Goal: Task Accomplishment & Management: Manage account settings

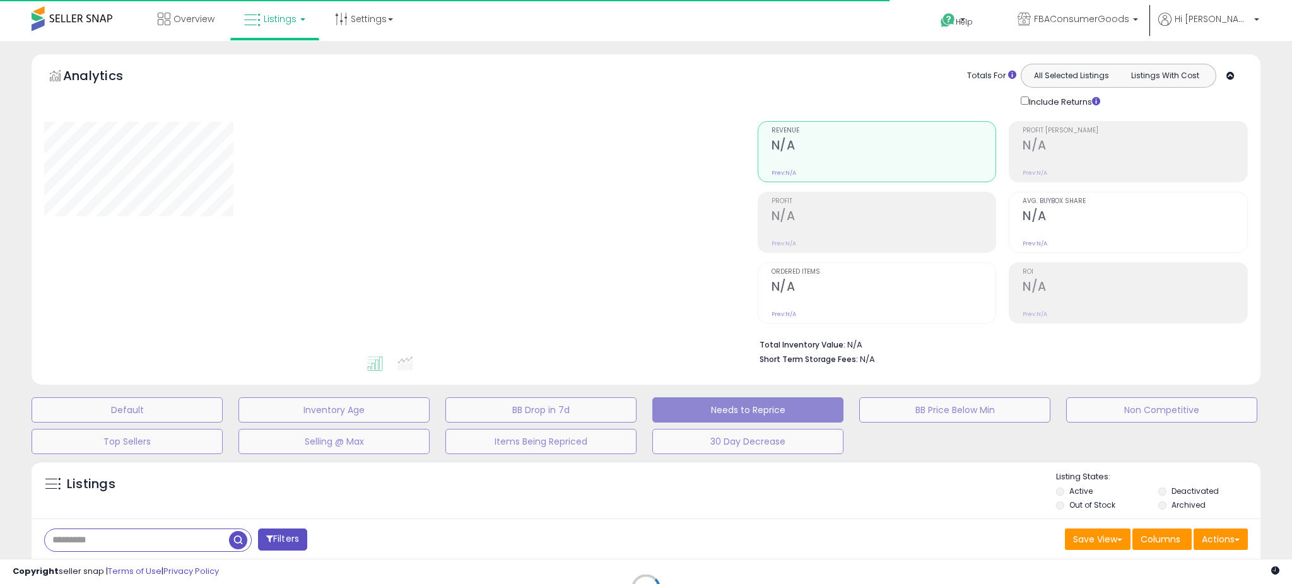
select select "**"
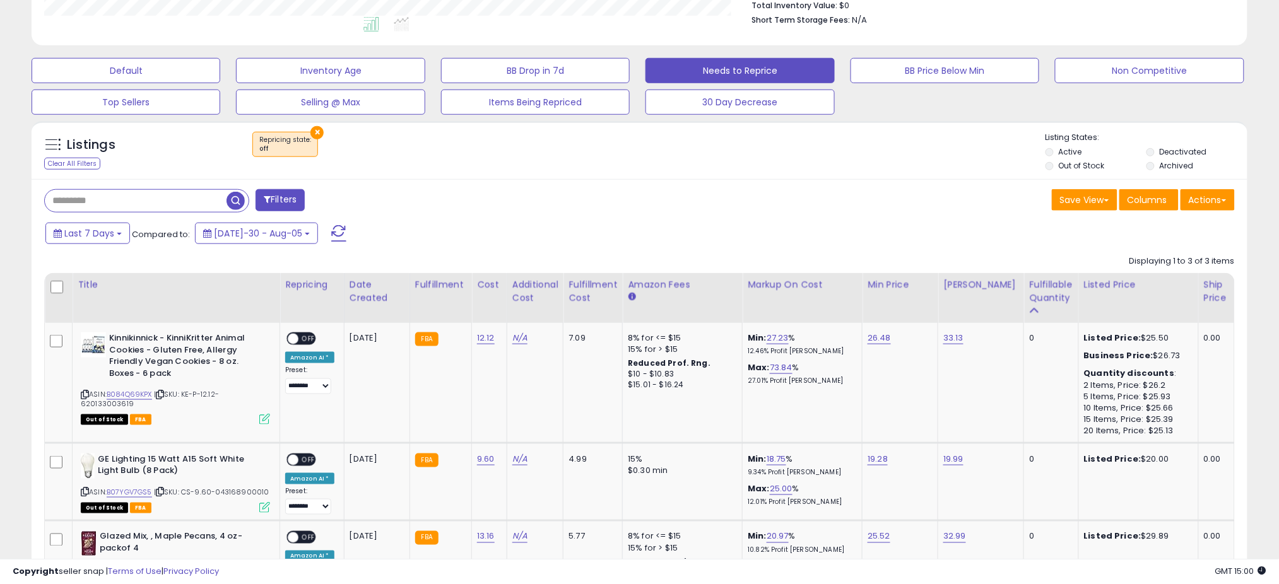
scroll to position [420, 0]
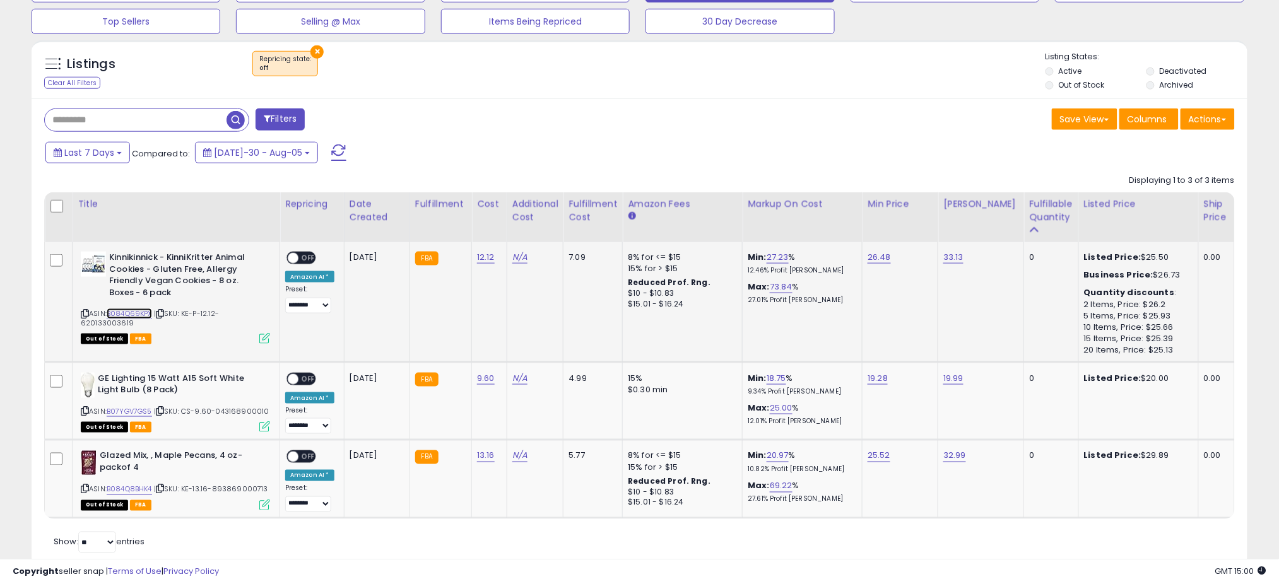
click at [134, 313] on link "B084Q69KPX" at bounding box center [129, 314] width 45 height 11
click at [874, 259] on link "26.48" at bounding box center [879, 257] width 23 height 13
drag, startPoint x: 829, startPoint y: 232, endPoint x: 684, endPoint y: 203, distance: 147.3
click at [694, 203] on table "Title Repricing" at bounding box center [734, 355] width 1380 height 327
type input "*****"
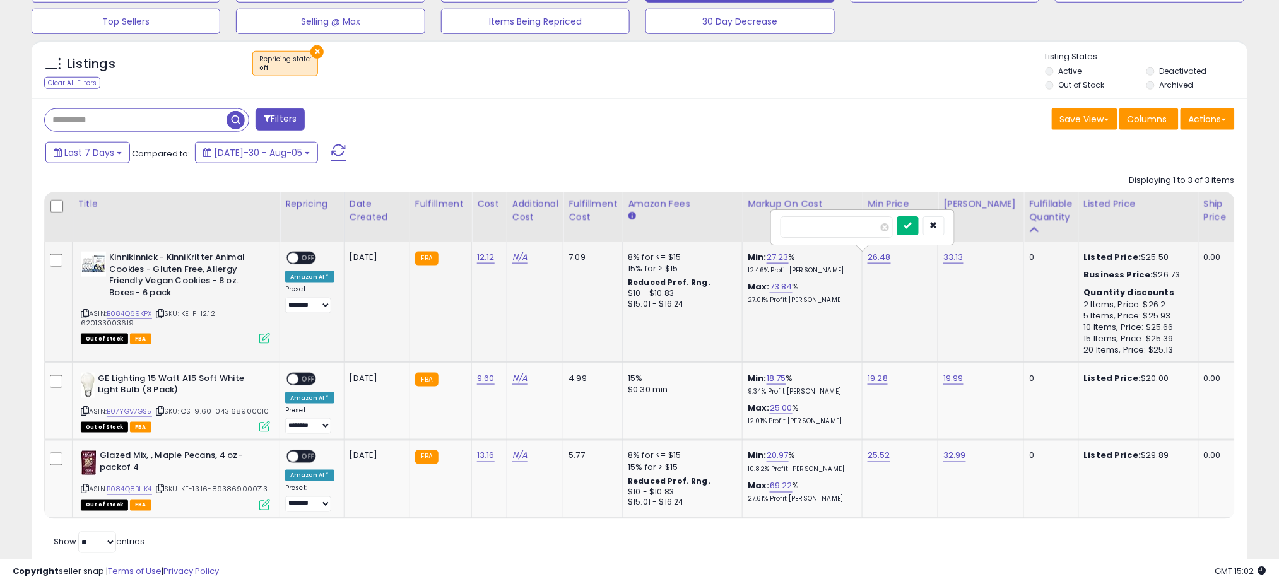
click at [912, 225] on icon "submit" at bounding box center [908, 225] width 8 height 8
click at [138, 411] on link "B07YGV7GS5" at bounding box center [129, 411] width 45 height 11
drag, startPoint x: 109, startPoint y: 415, endPoint x: 153, endPoint y: 411, distance: 44.3
click at [153, 411] on div "ASIN: B07YGV7GS5 | SKU: CS-9.60-043168900010 Out of Stock FBA" at bounding box center [175, 402] width 189 height 59
copy link "B07YGV7GS5"
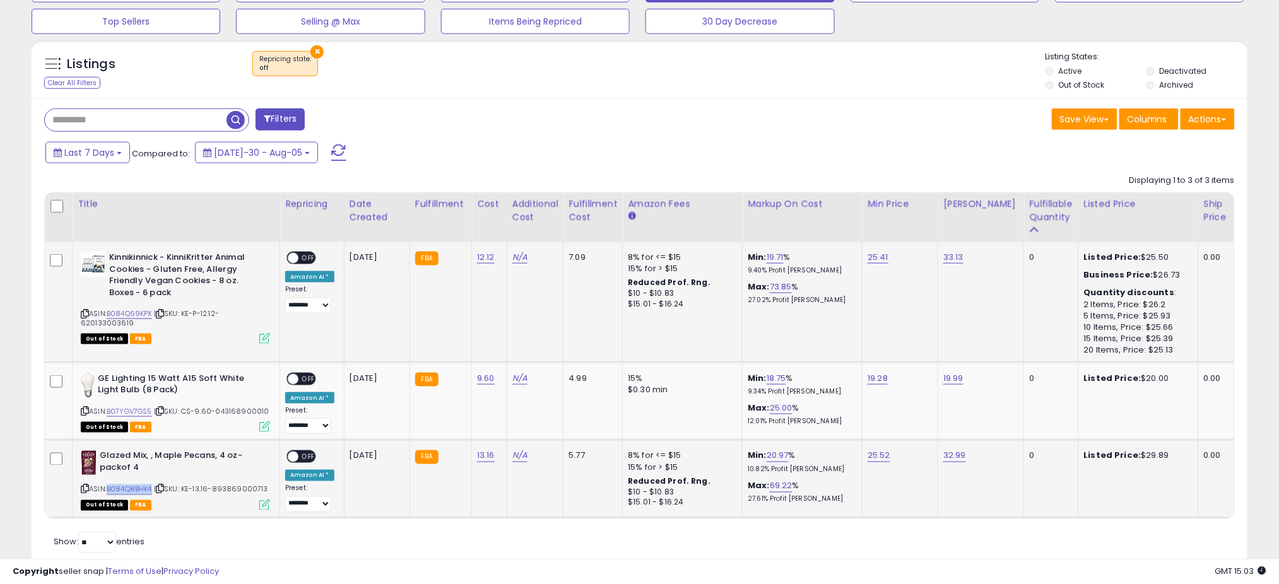
drag, startPoint x: 109, startPoint y: 489, endPoint x: 155, endPoint y: 487, distance: 46.7
click at [155, 487] on div "ASIN: B084Q8BHK4 | SKU: KE-13.16-893869000713 Out of Stock FBA" at bounding box center [175, 480] width 189 height 59
copy link "B084Q8BHK4"
click at [143, 490] on link "B084Q8BHK4" at bounding box center [129, 490] width 45 height 11
